Goal: Find specific page/section: Find specific page/section

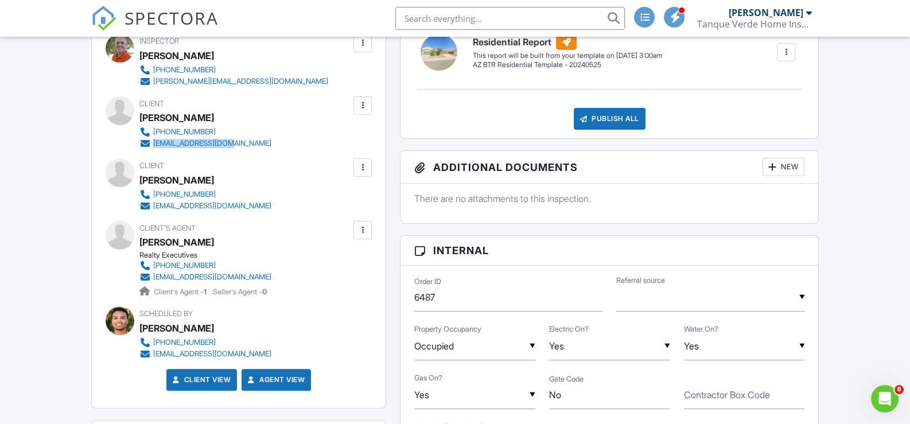
click at [155, 25] on span "SPECTORA" at bounding box center [172, 18] width 94 height 24
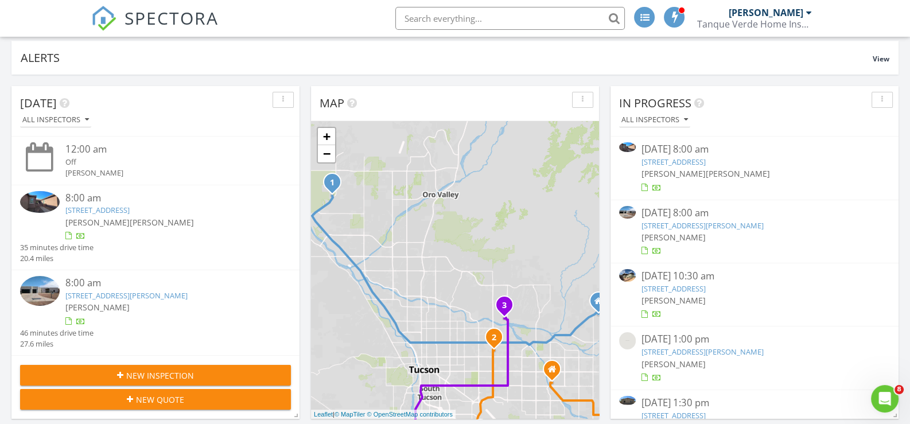
scroll to position [57, 0]
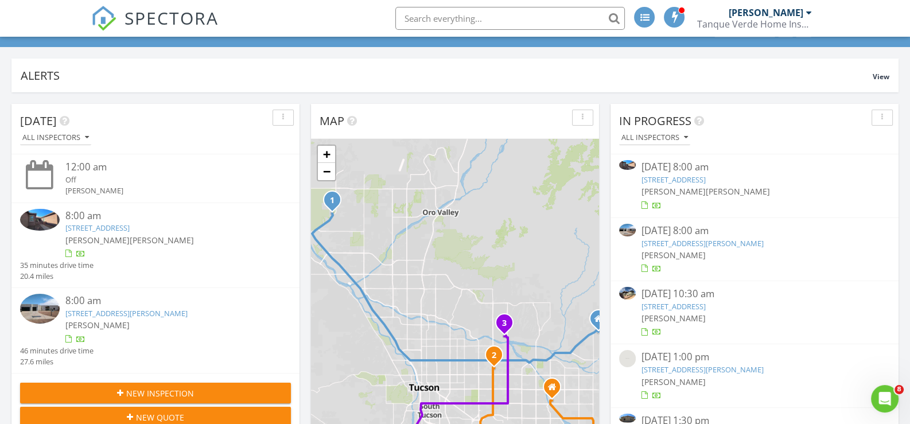
click at [683, 243] on link "10597 N Decker Dr, Tucson, AZ 85742" at bounding box center [703, 243] width 122 height 10
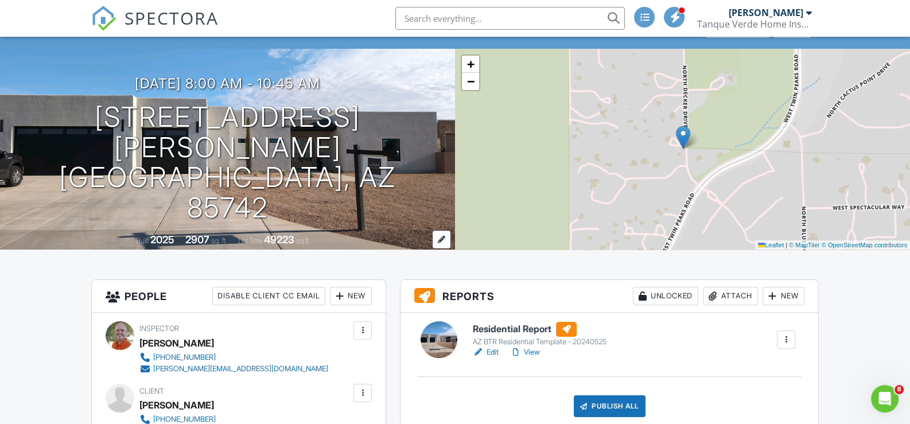
scroll to position [114, 0]
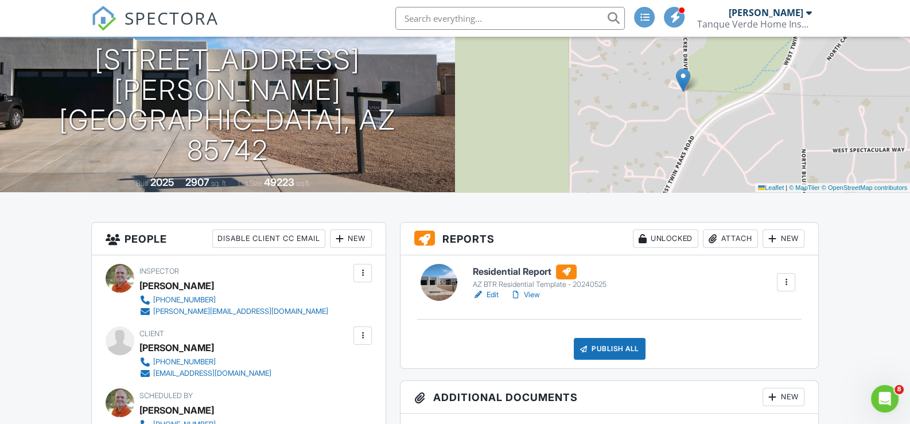
click at [493, 291] on link "Edit" at bounding box center [486, 294] width 26 height 11
